Goal: Task Accomplishment & Management: Use online tool/utility

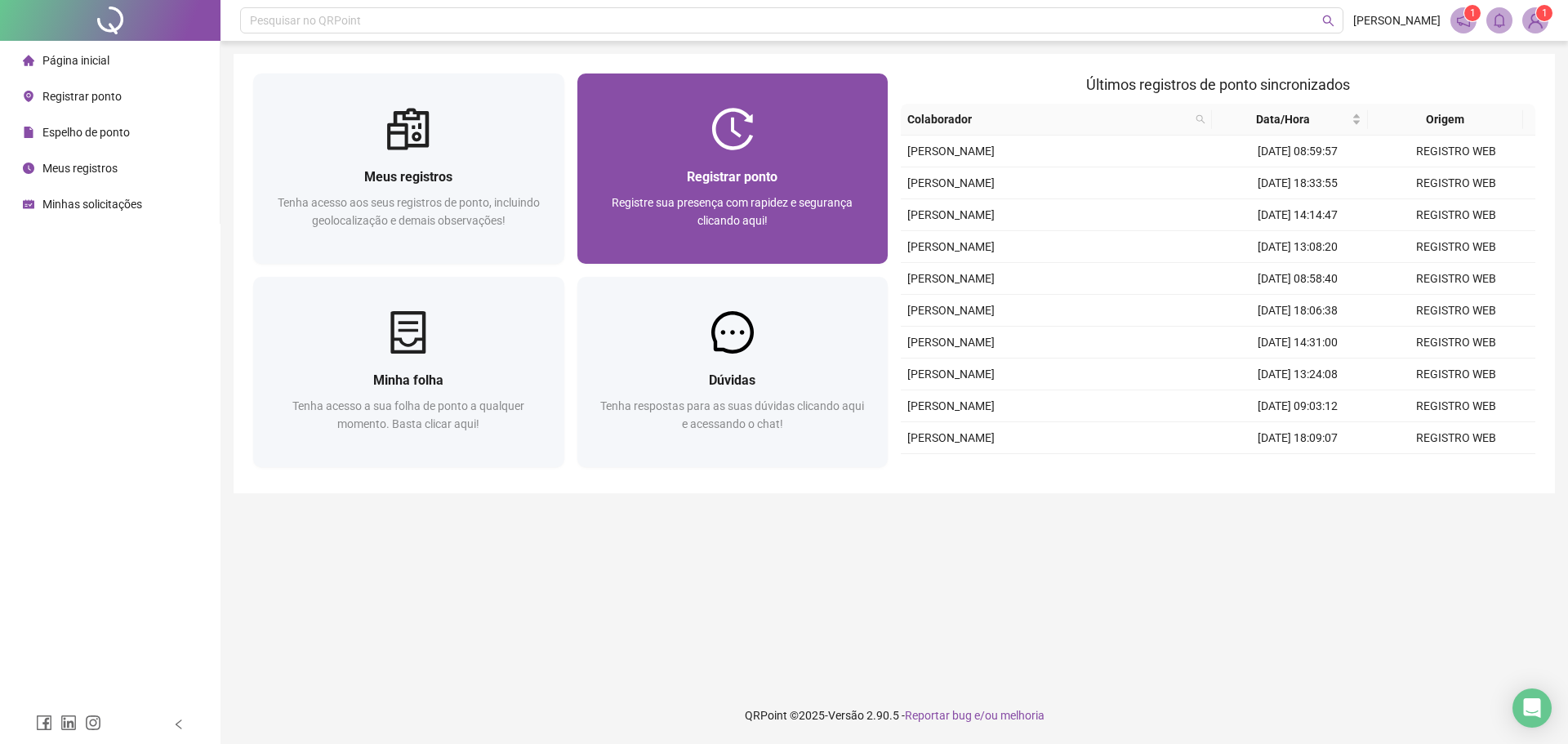
drag, startPoint x: 0, startPoint y: 0, endPoint x: 687, endPoint y: 150, distance: 703.2
click at [687, 150] on div "Registrar ponto Registre sua presença com rapidez e segurança clicando aqui!" at bounding box center [732, 207] width 311 height 113
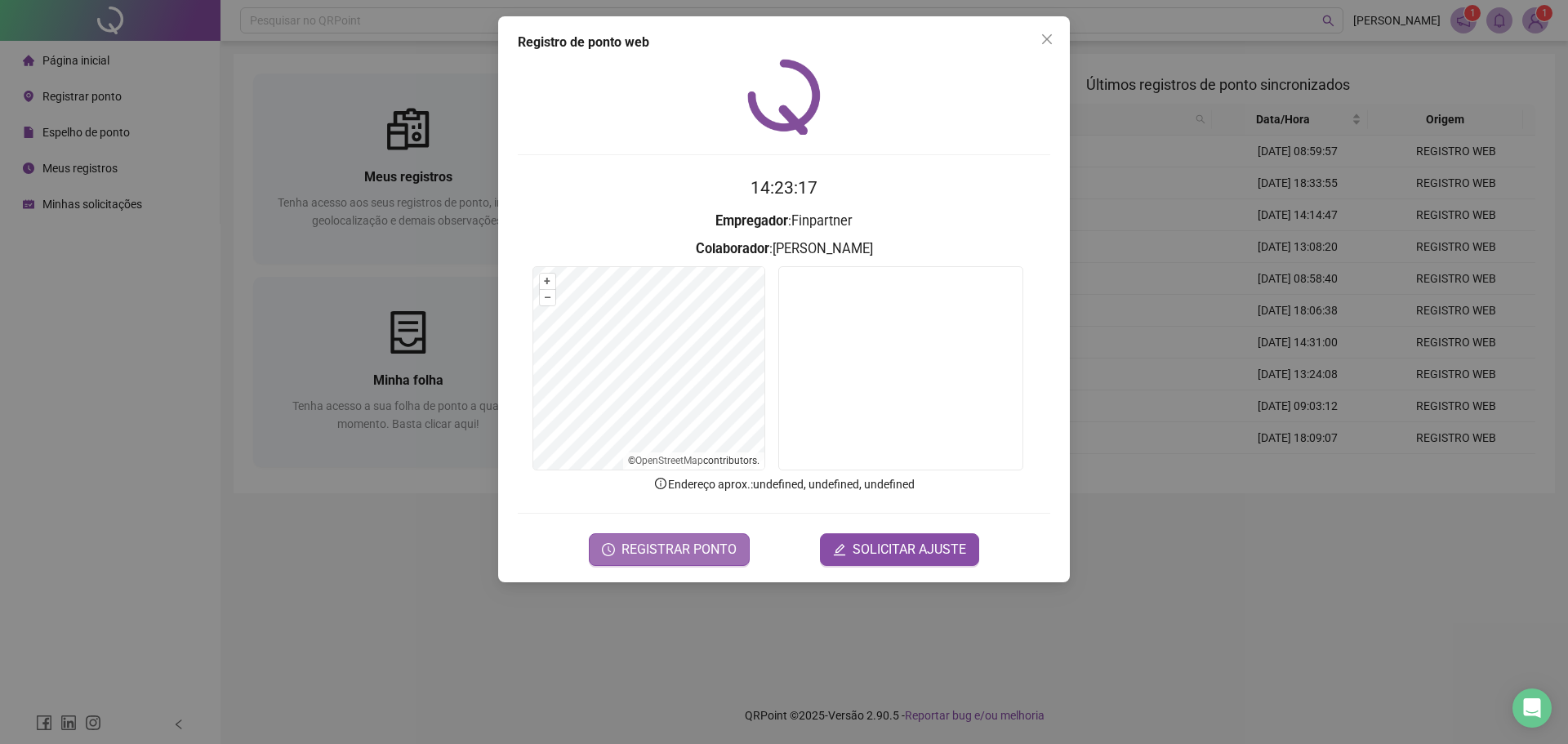
click at [712, 546] on span "REGISTRAR PONTO" at bounding box center [679, 549] width 115 height 19
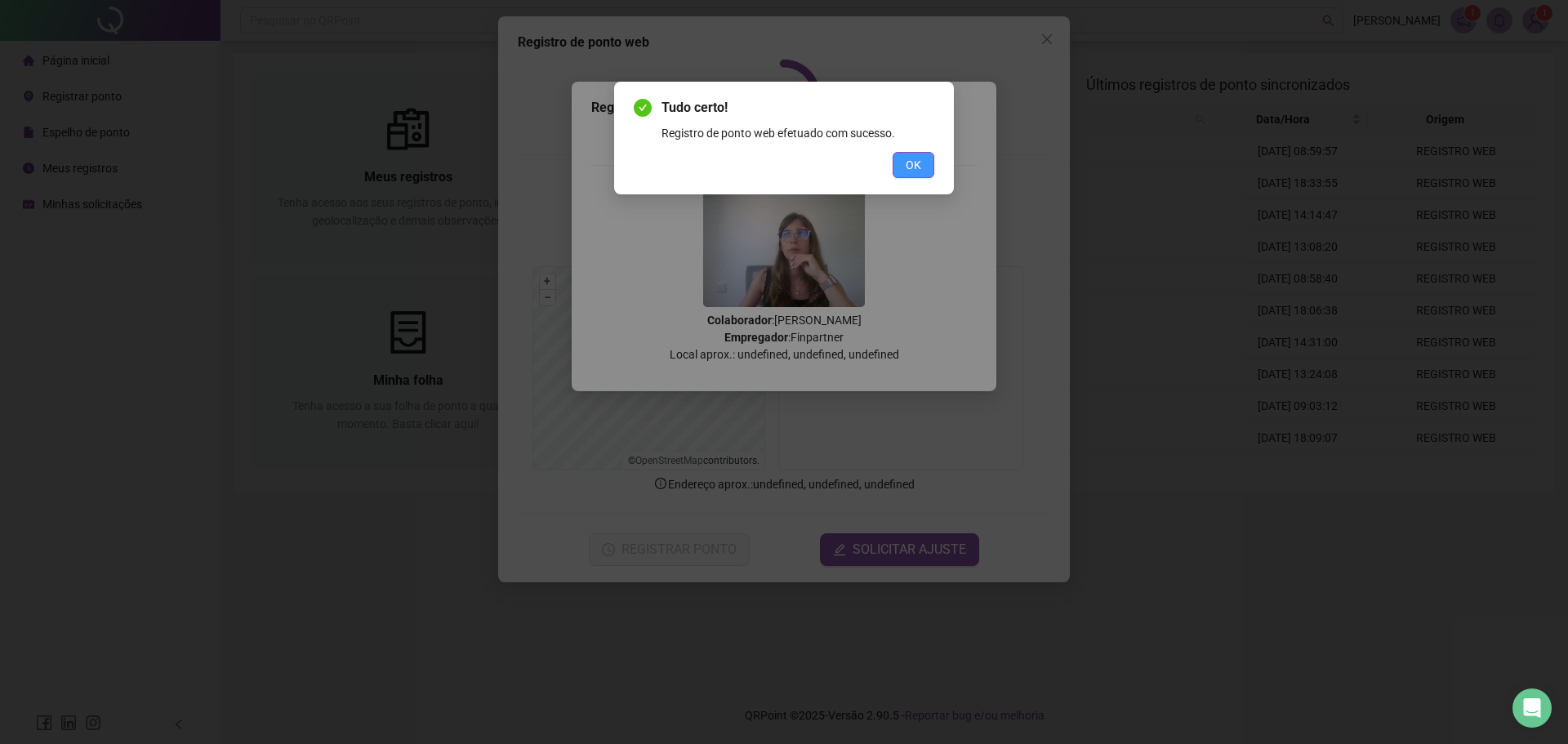
click at [914, 177] on button "OK" at bounding box center [913, 165] width 42 height 26
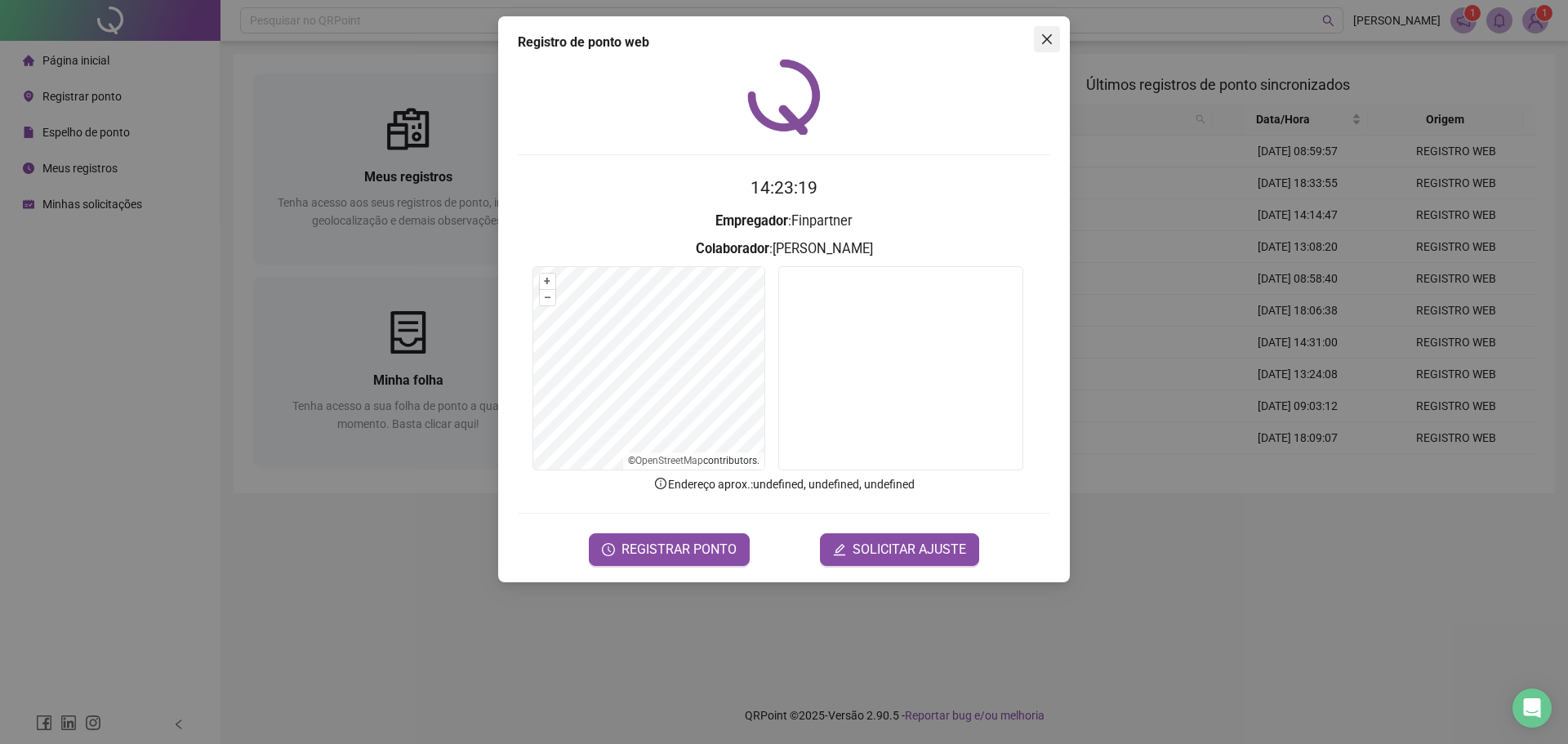
click at [1045, 34] on icon "close" at bounding box center [1047, 39] width 13 height 13
